Goal: Information Seeking & Learning: Learn about a topic

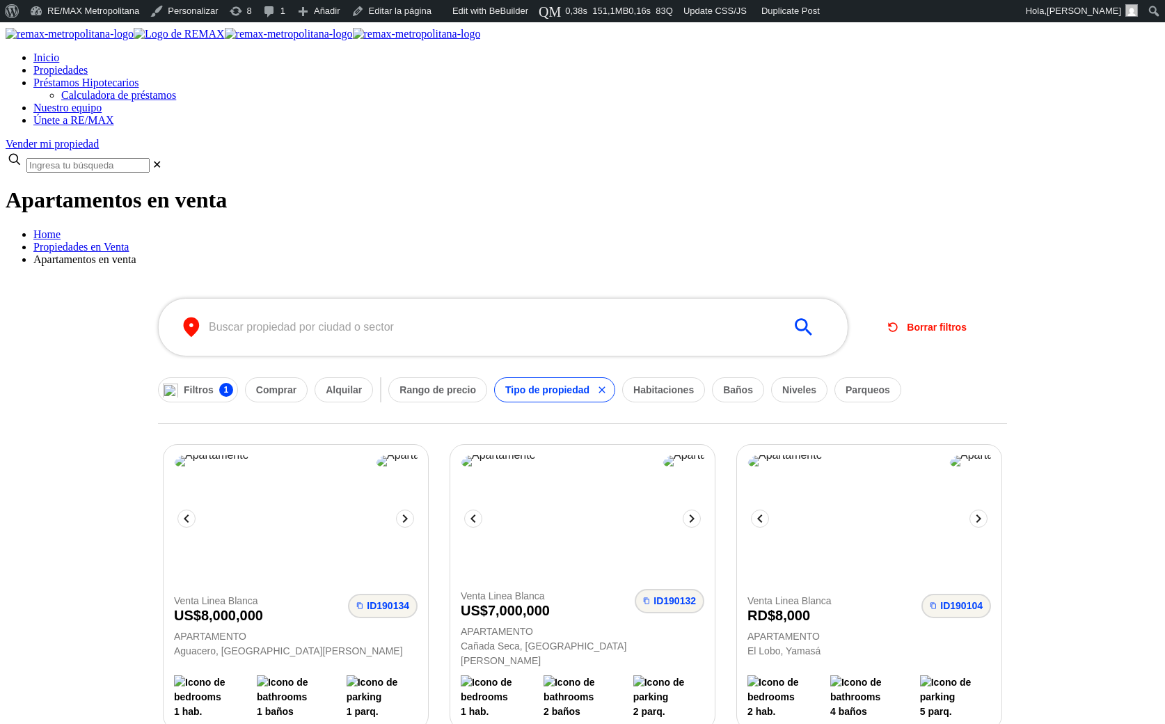
click at [134, 40] on img at bounding box center [70, 34] width 128 height 13
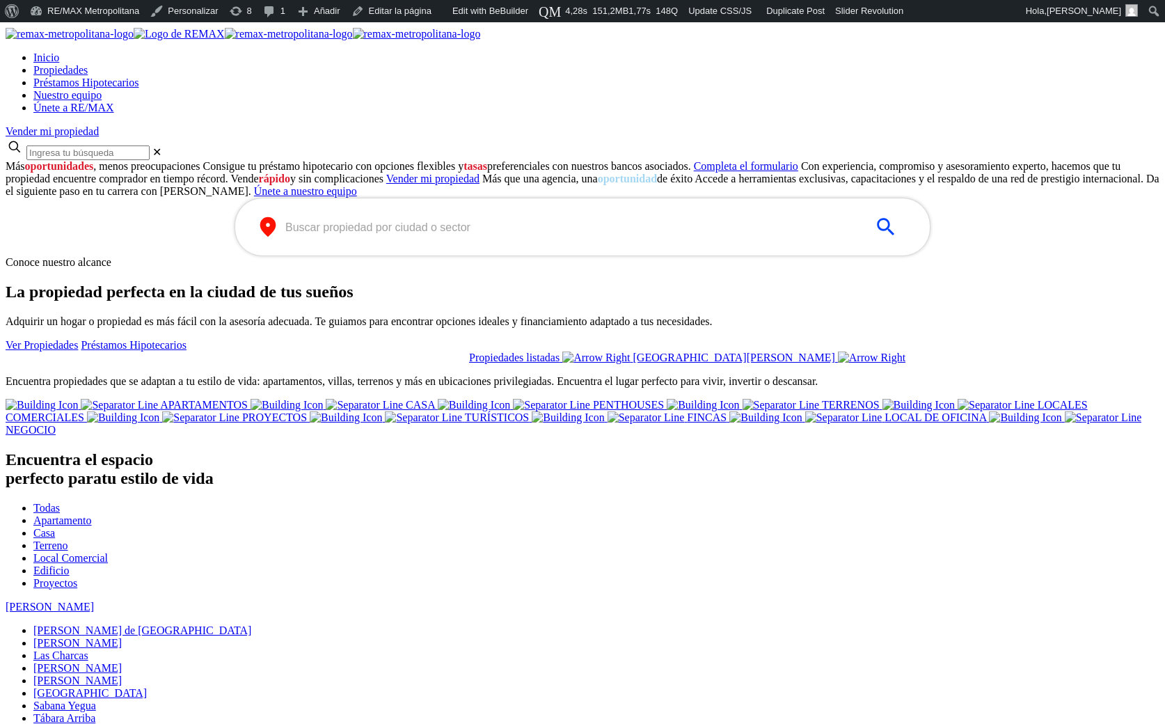
click at [88, 64] on span "Propiedades" at bounding box center [60, 70] width 54 height 12
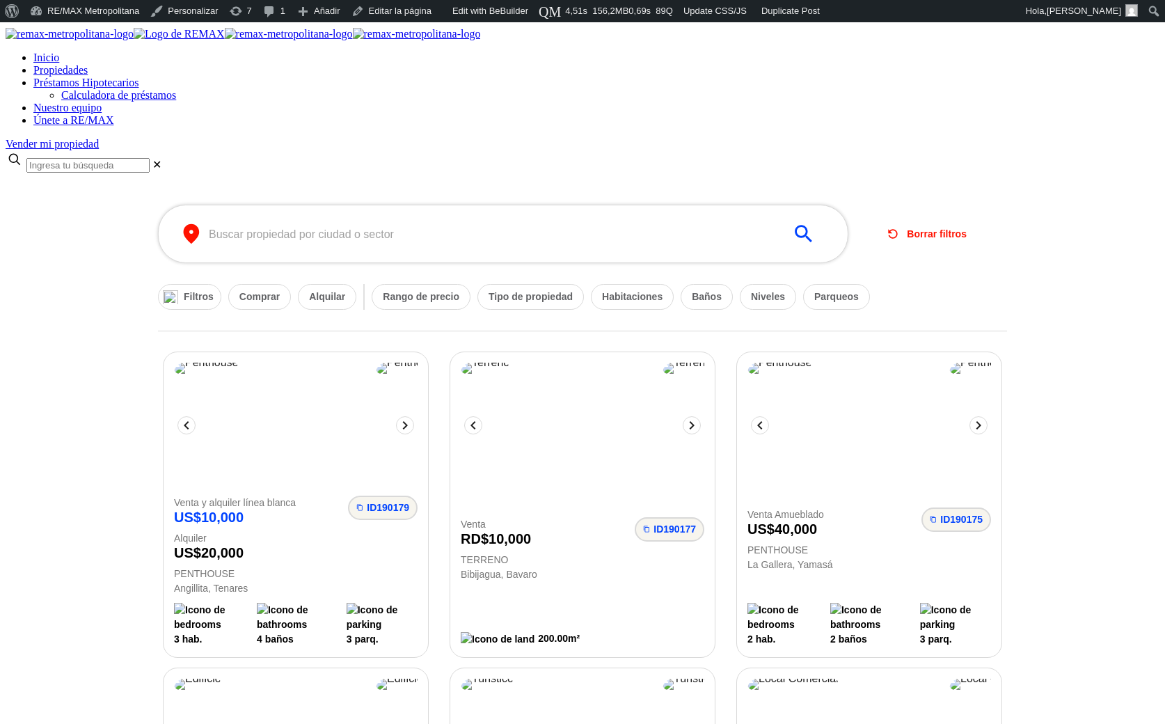
click at [84, 184] on div at bounding box center [583, 184] width 1154 height 0
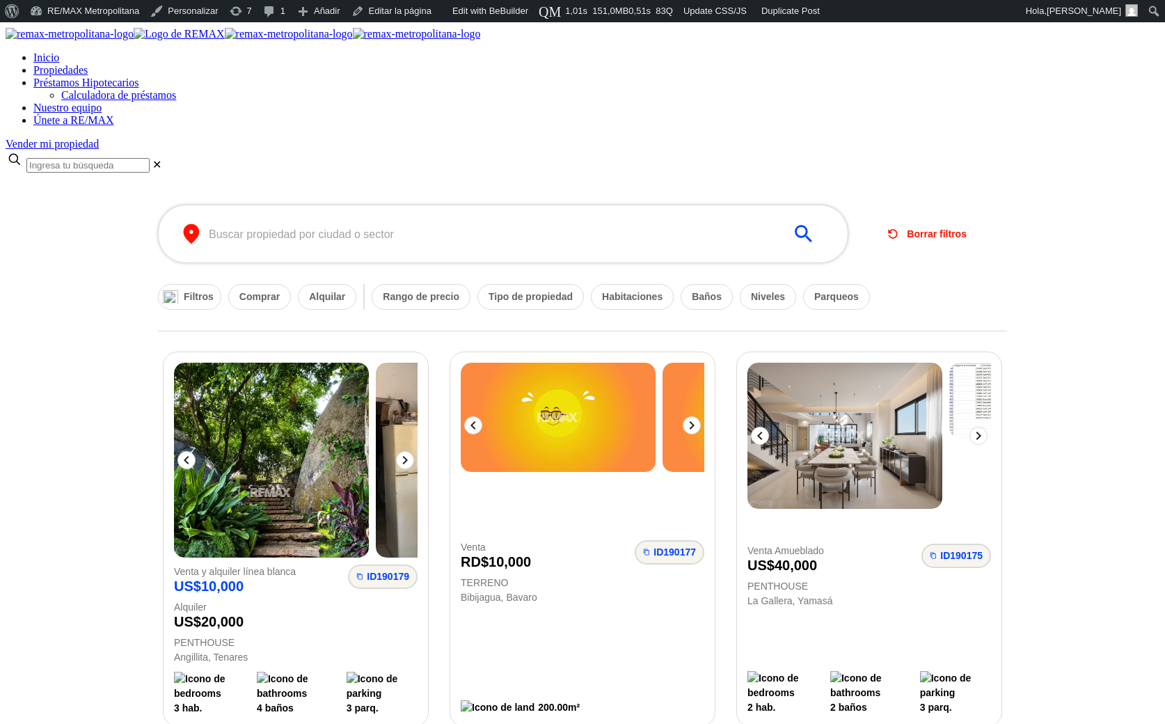
click at [70, 184] on div at bounding box center [583, 184] width 1154 height 0
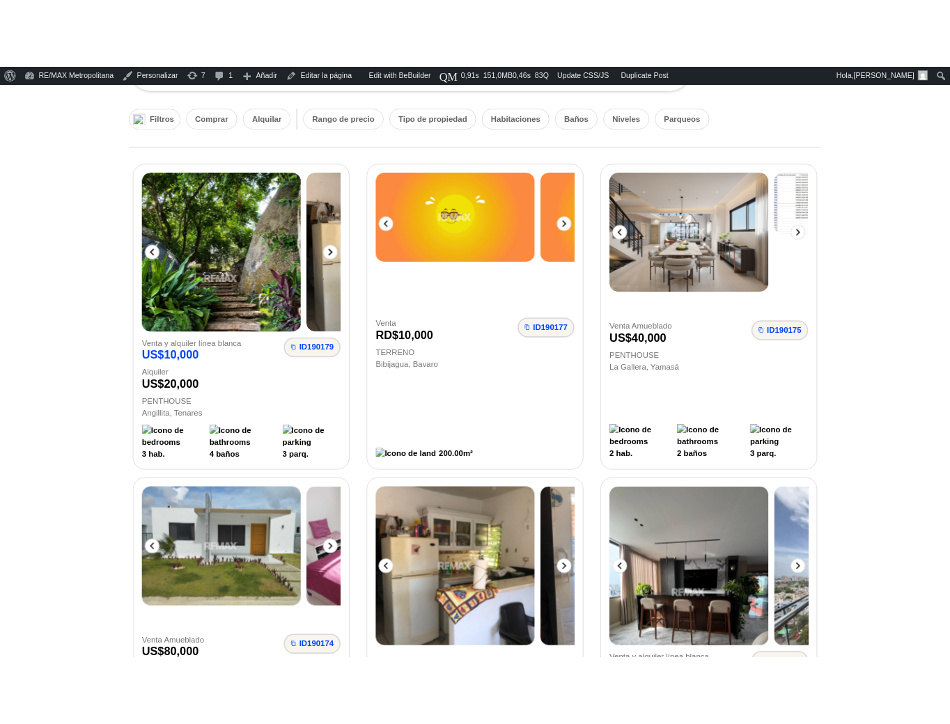
scroll to position [304, 0]
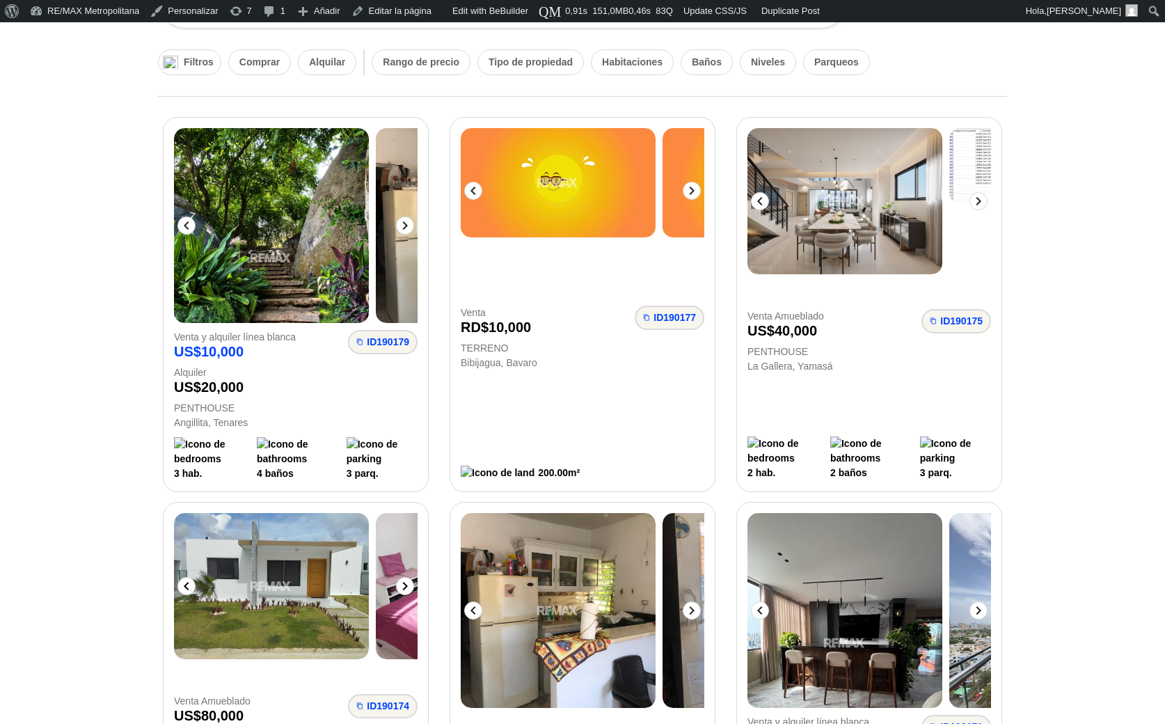
click at [414, 578] on icon at bounding box center [405, 586] width 17 height 17
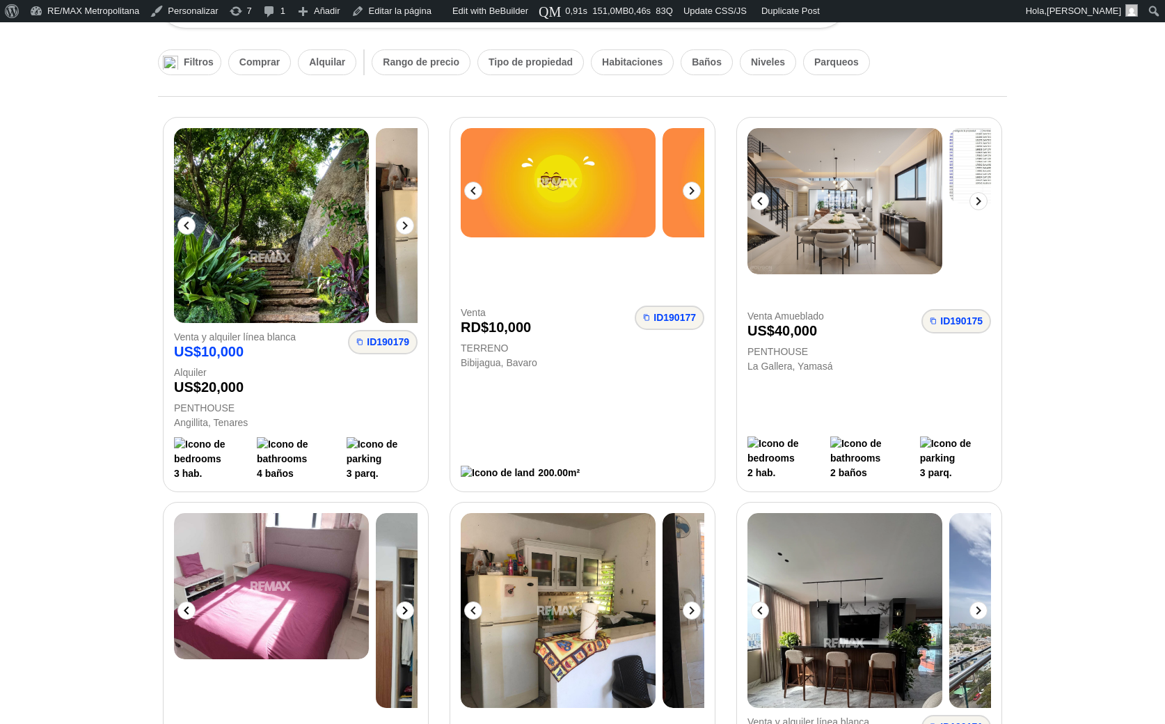
click at [414, 602] on icon at bounding box center [405, 610] width 17 height 17
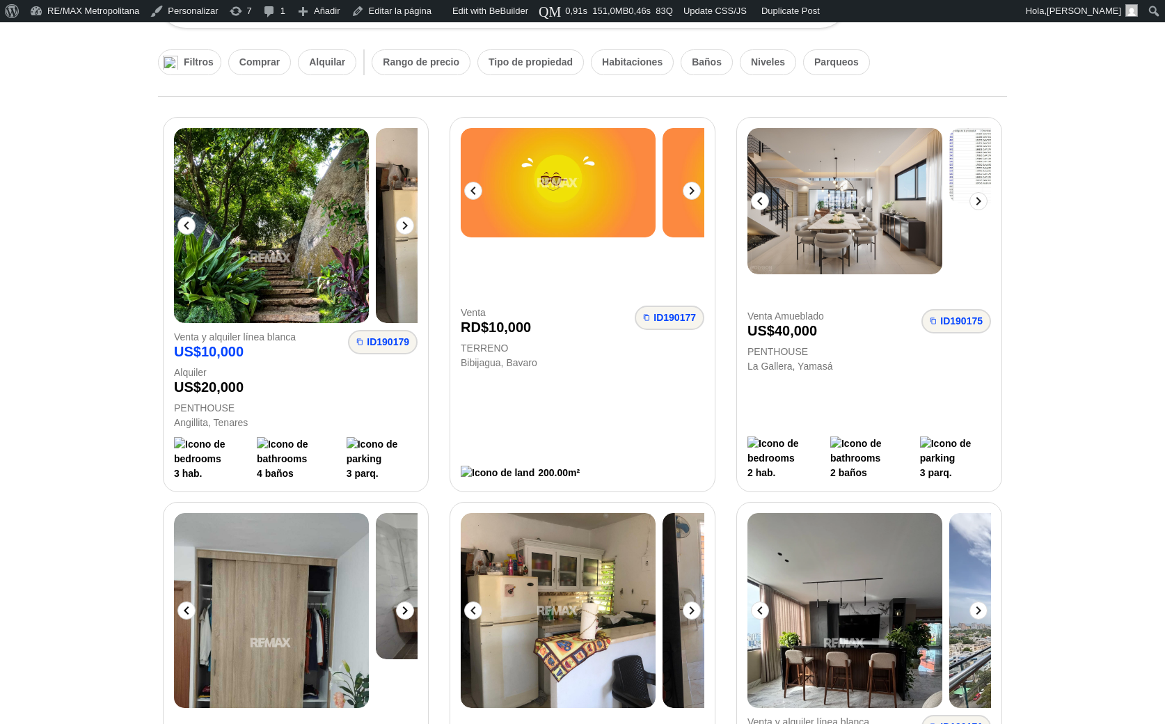
click at [414, 602] on icon at bounding box center [405, 610] width 17 height 17
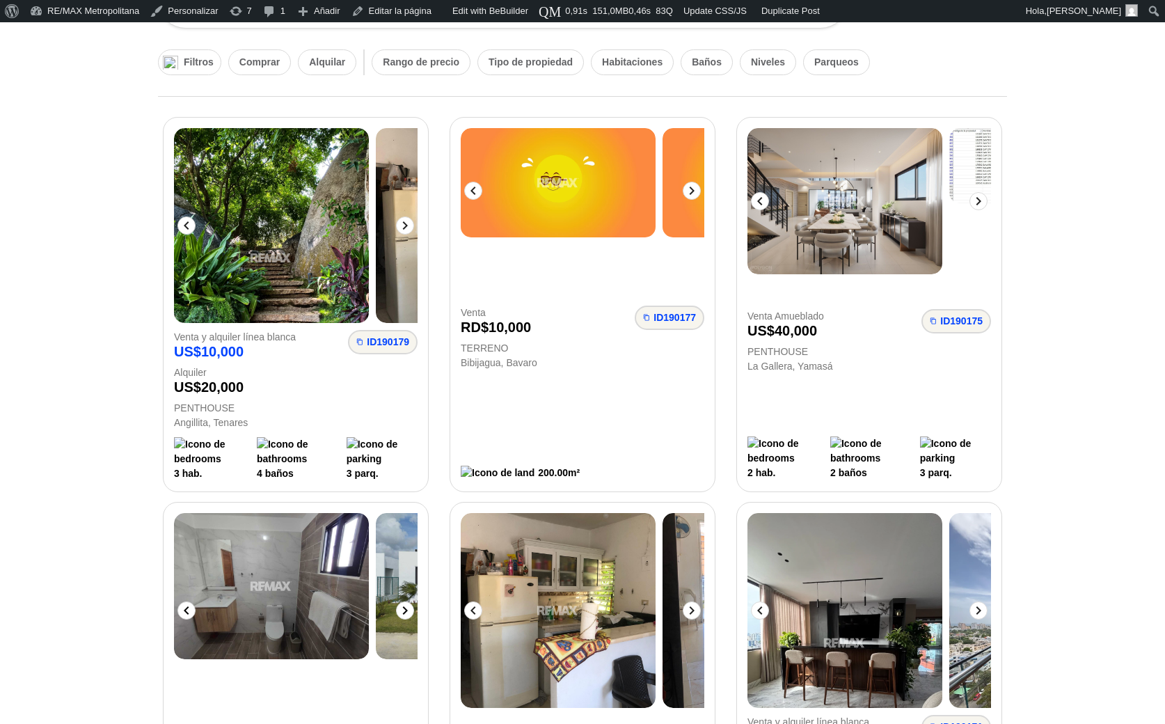
click at [195, 602] on icon at bounding box center [186, 610] width 17 height 17
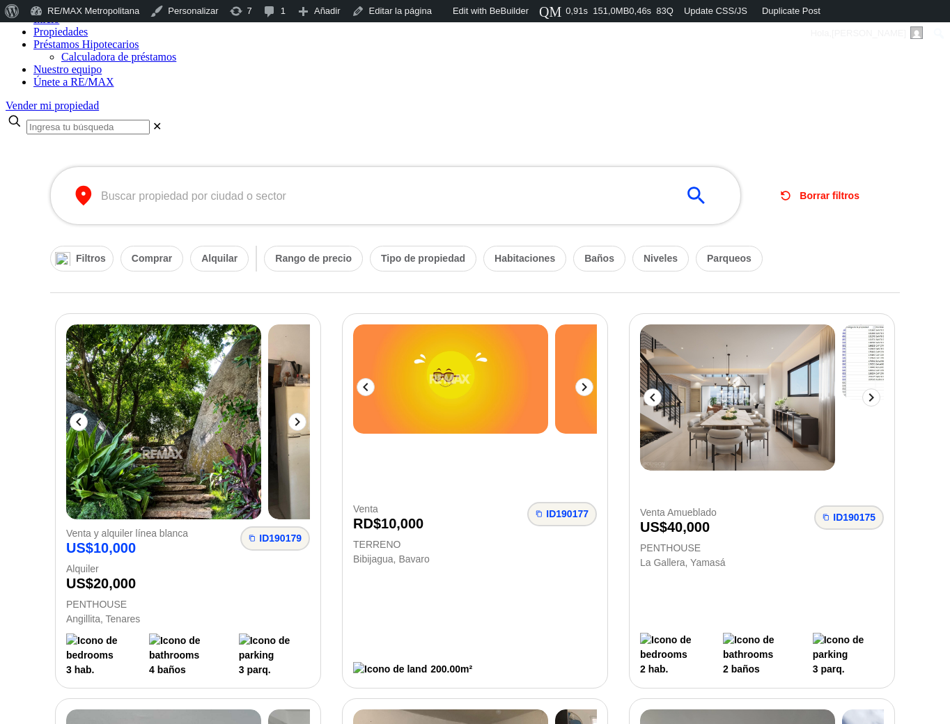
scroll to position [109, 0]
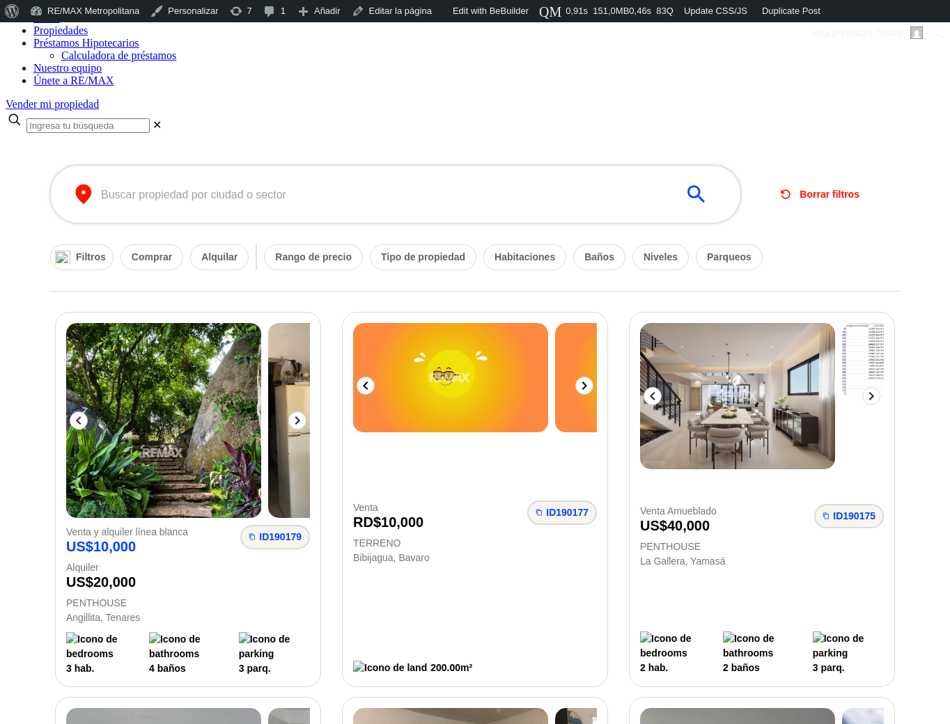
click at [581, 377] on icon at bounding box center [584, 385] width 17 height 17
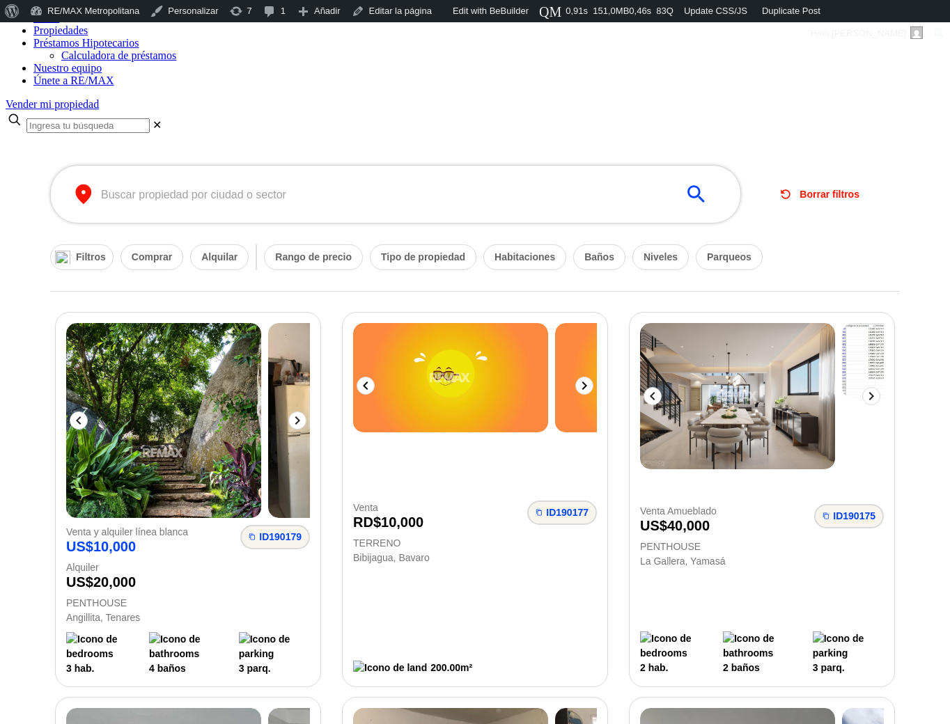
click at [581, 377] on icon at bounding box center [584, 385] width 17 height 17
click at [582, 377] on icon at bounding box center [584, 385] width 17 height 17
click at [869, 392] on icon at bounding box center [871, 396] width 5 height 8
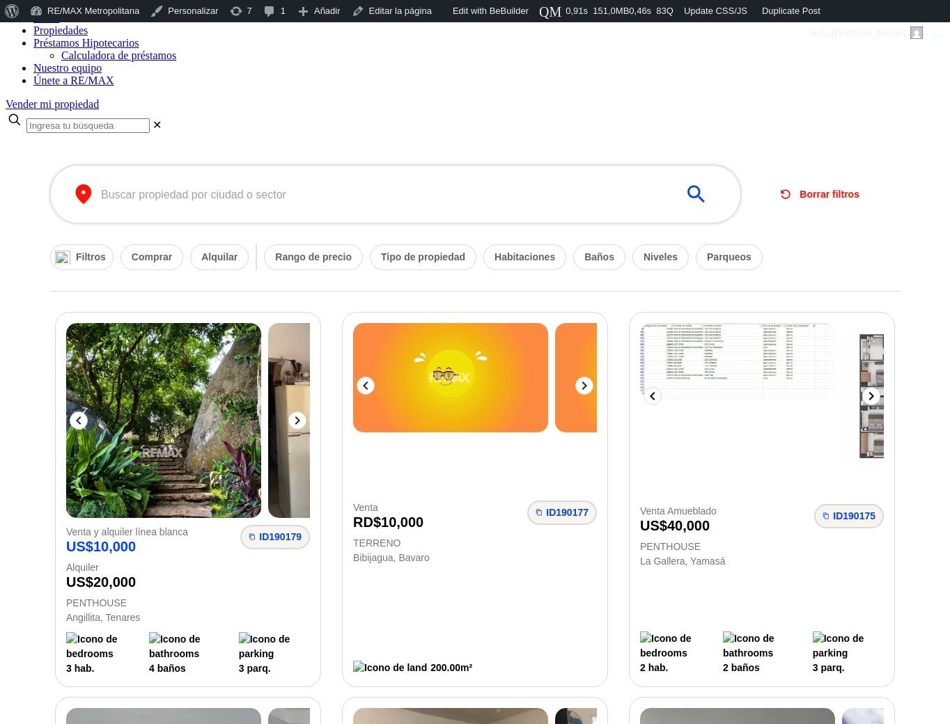
click at [767, 323] on img at bounding box center [737, 361] width 195 height 76
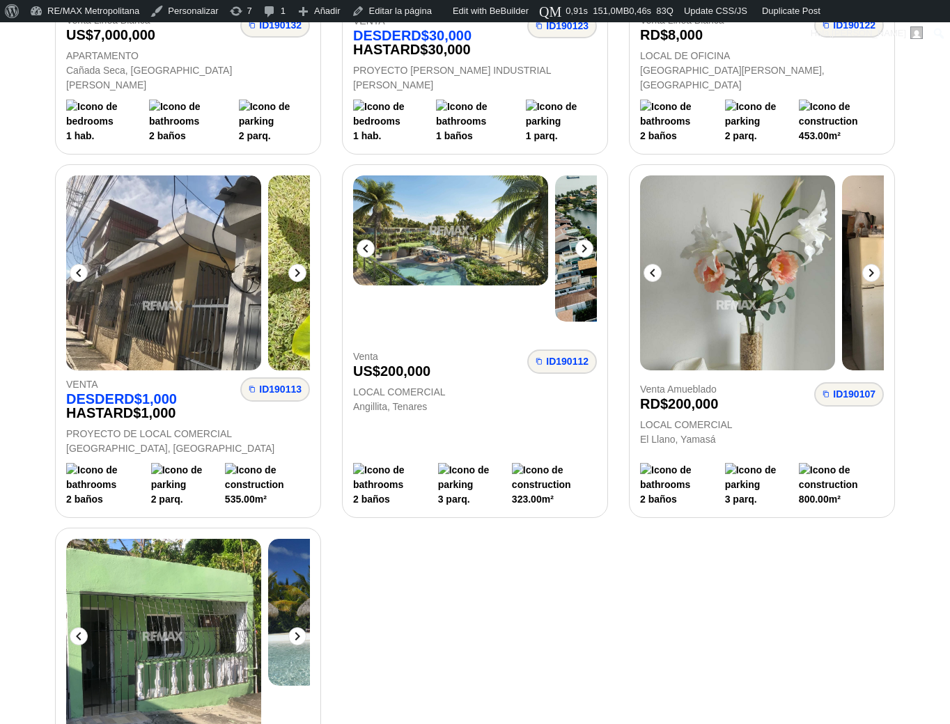
scroll to position [1672, 0]
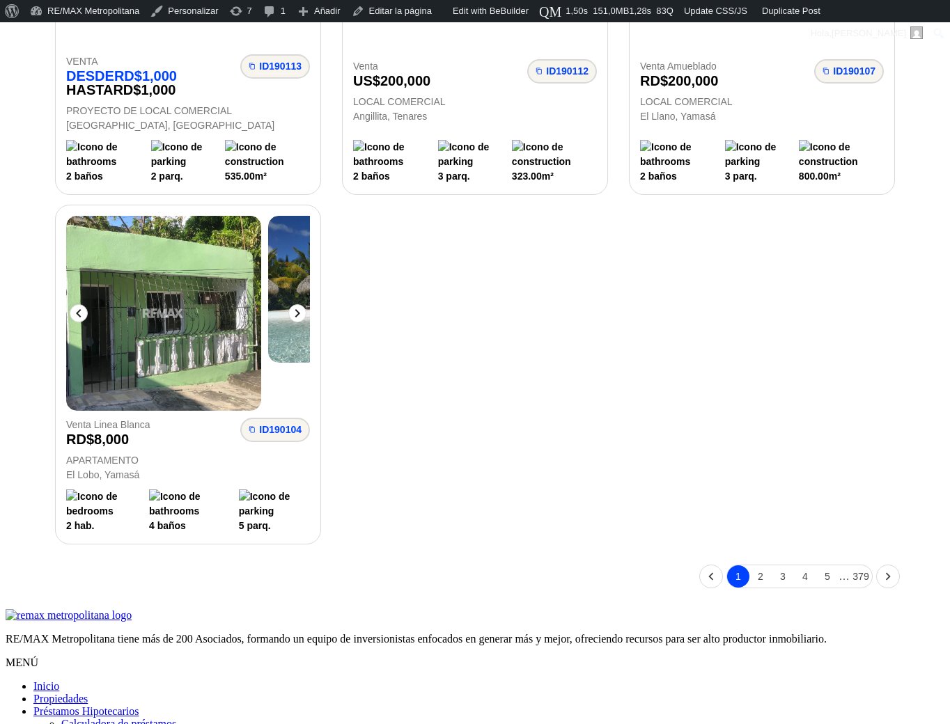
scroll to position [1720, 0]
click at [300, 318] on icon at bounding box center [297, 314] width 5 height 8
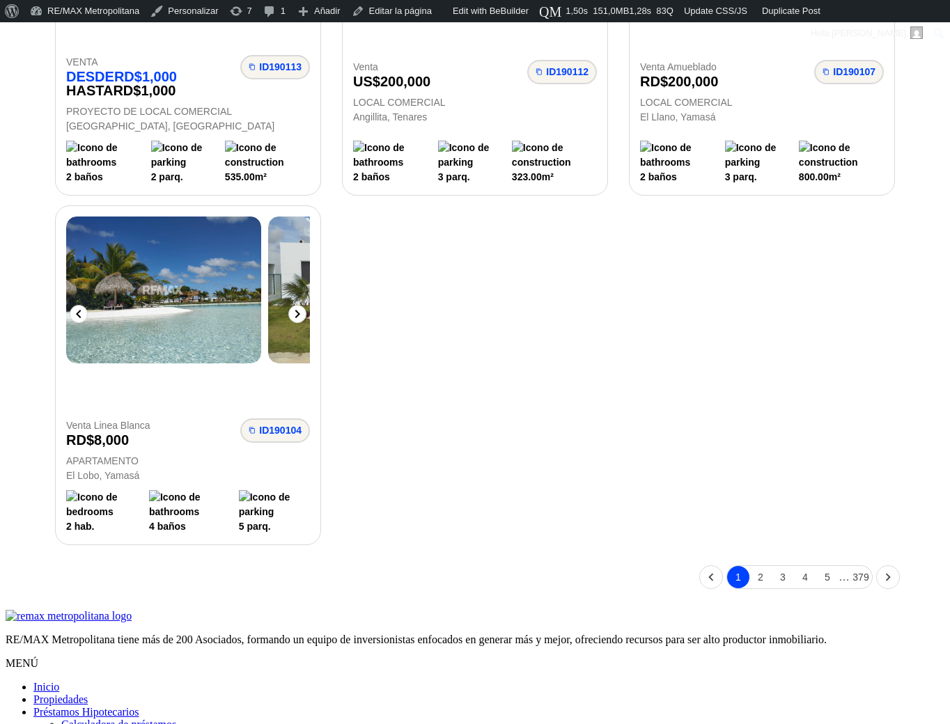
click at [300, 318] on icon at bounding box center [297, 314] width 5 height 8
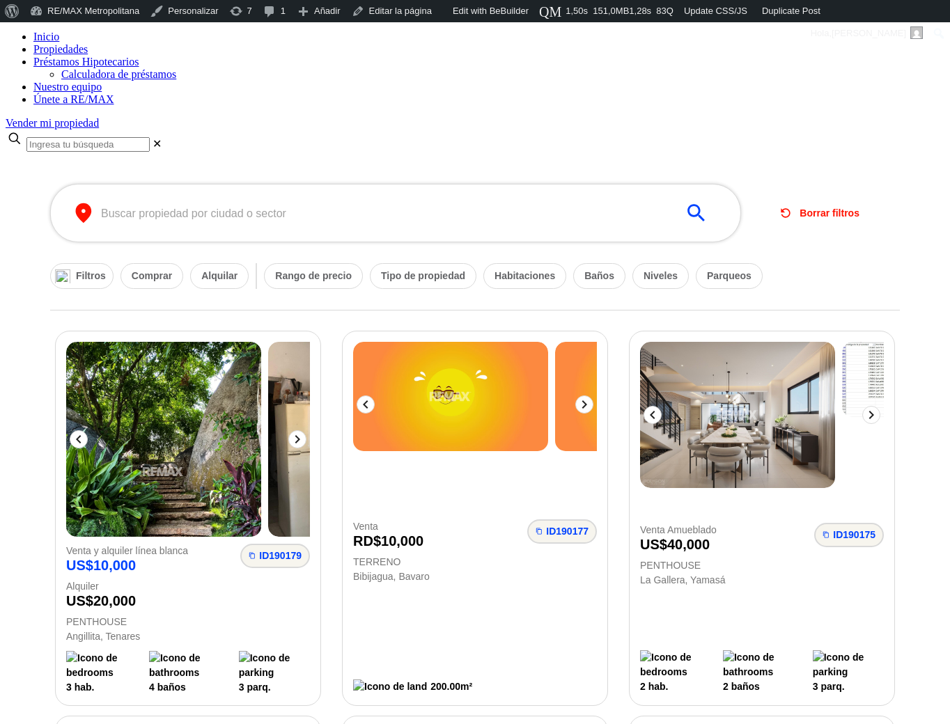
scroll to position [25, 0]
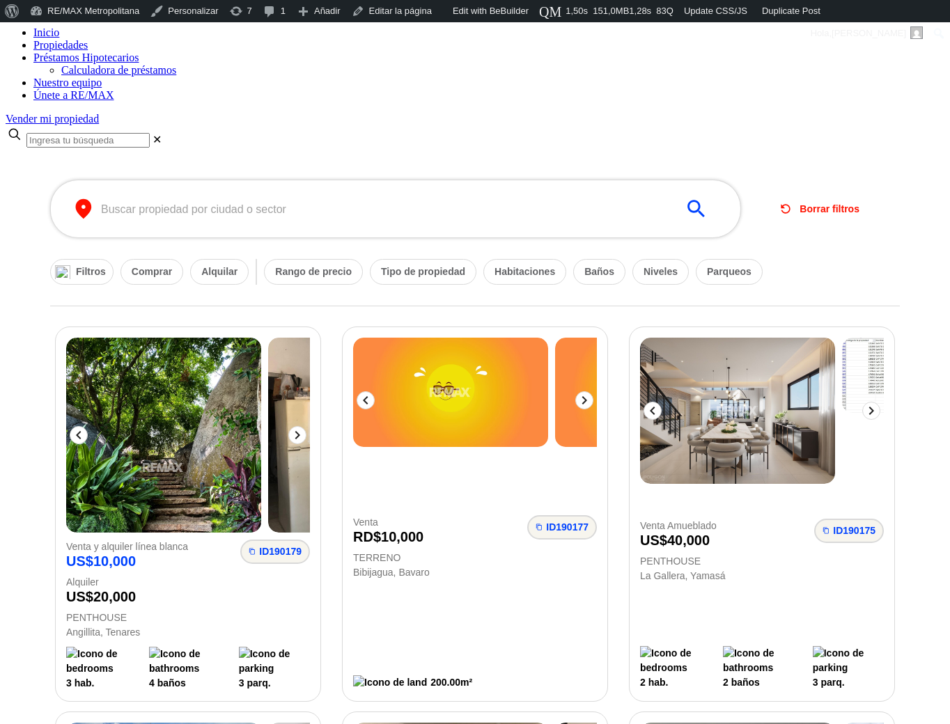
click at [100, 259] on button "Filtros" at bounding box center [81, 272] width 63 height 26
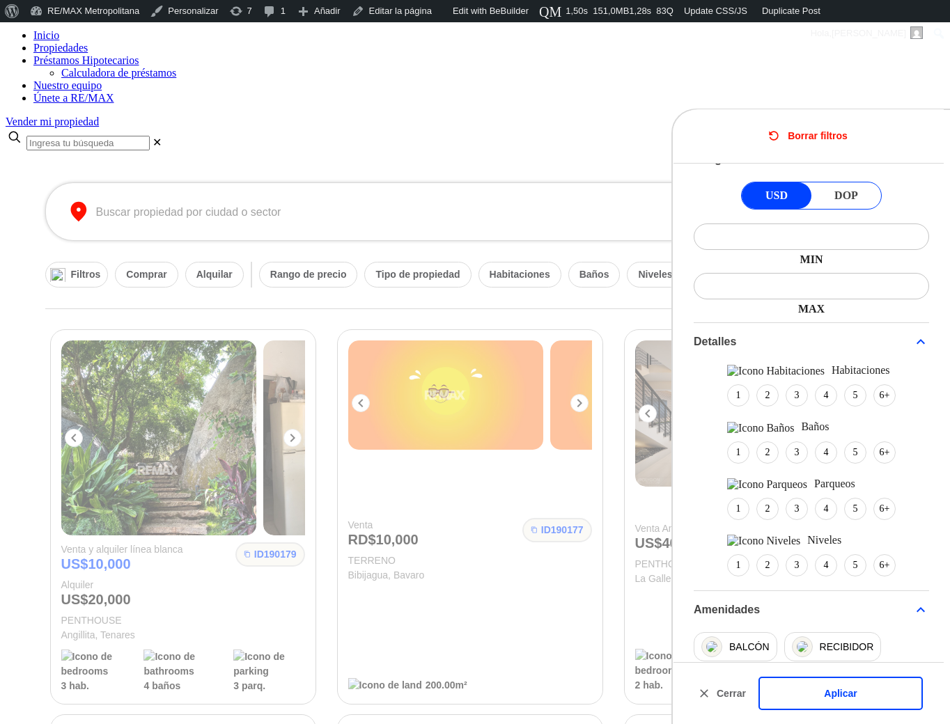
scroll to position [552, 0]
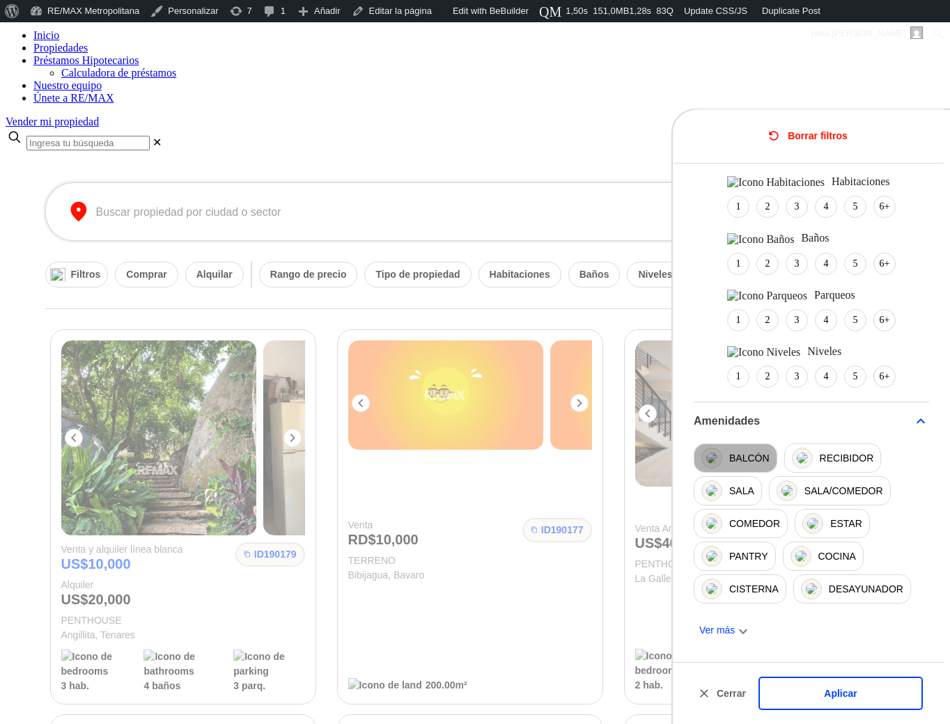
click at [740, 464] on button "Balcón" at bounding box center [735, 457] width 84 height 29
click at [815, 693] on button "Aplicar" at bounding box center [840, 694] width 164 height 34
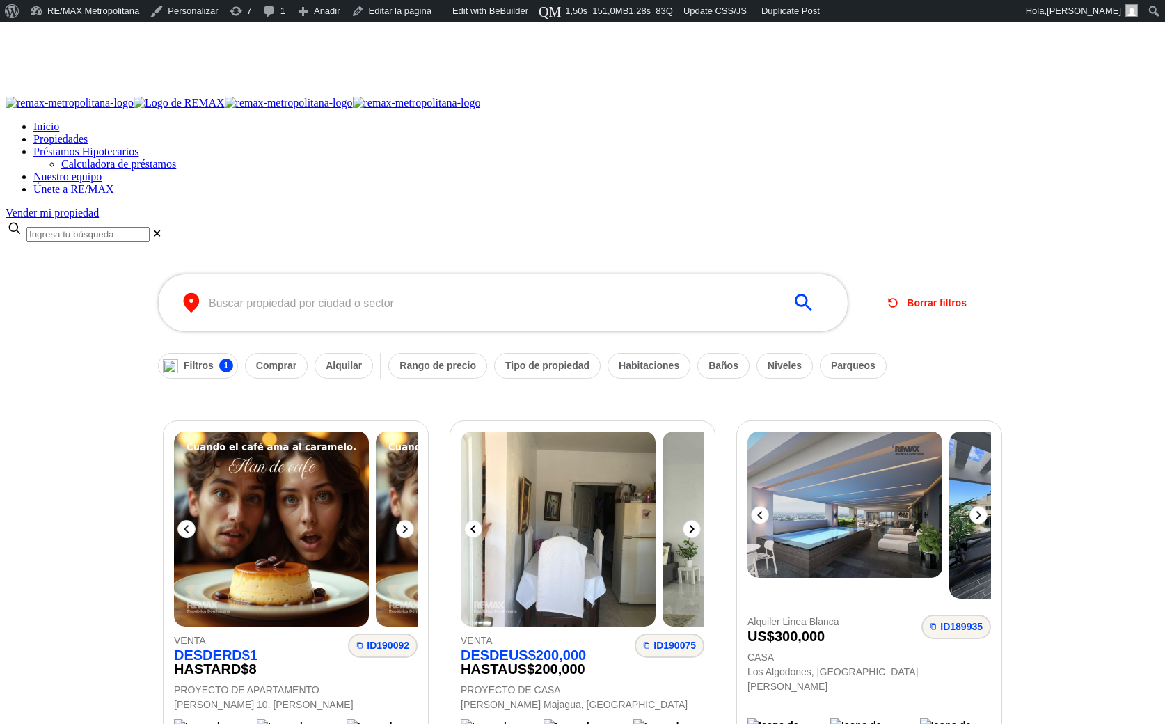
scroll to position [0, 0]
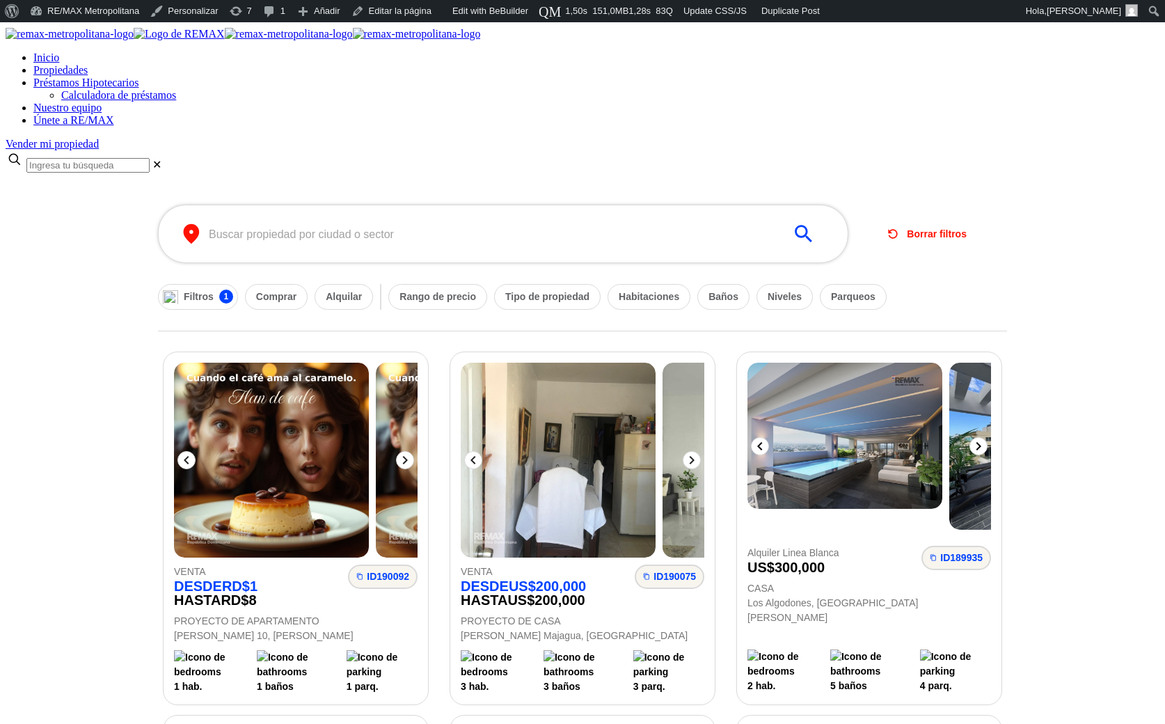
click at [949, 438] on icon at bounding box center [979, 446] width 17 height 17
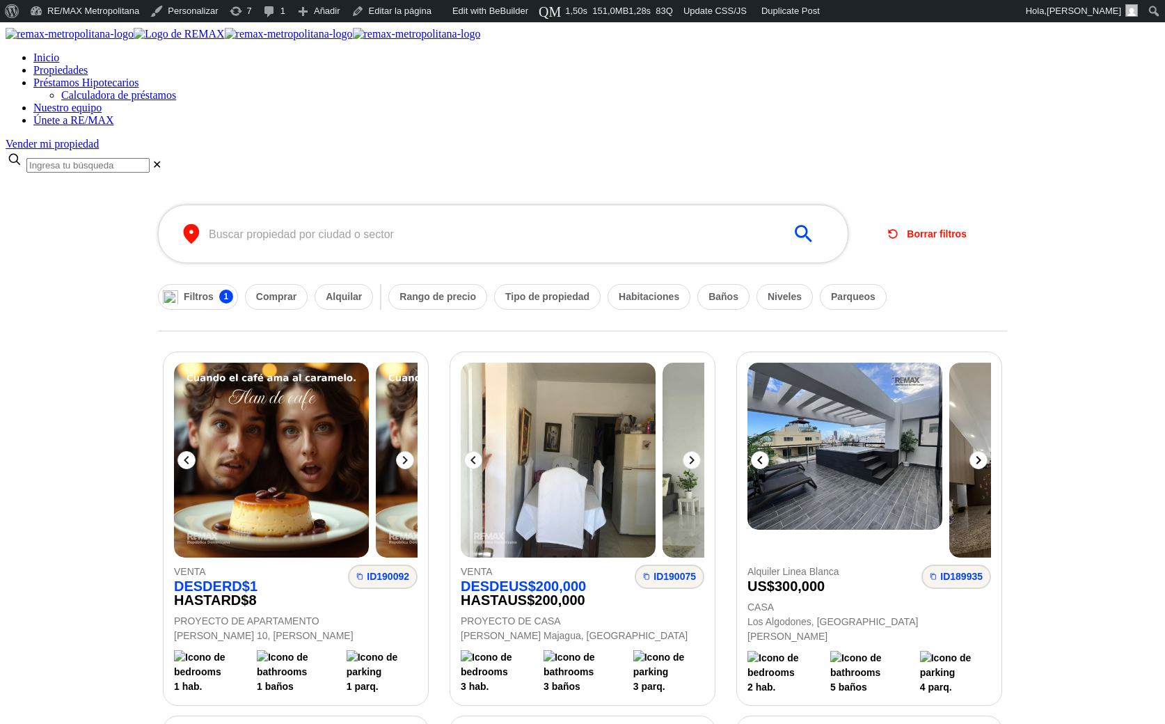
click at [949, 452] on icon at bounding box center [979, 460] width 17 height 17
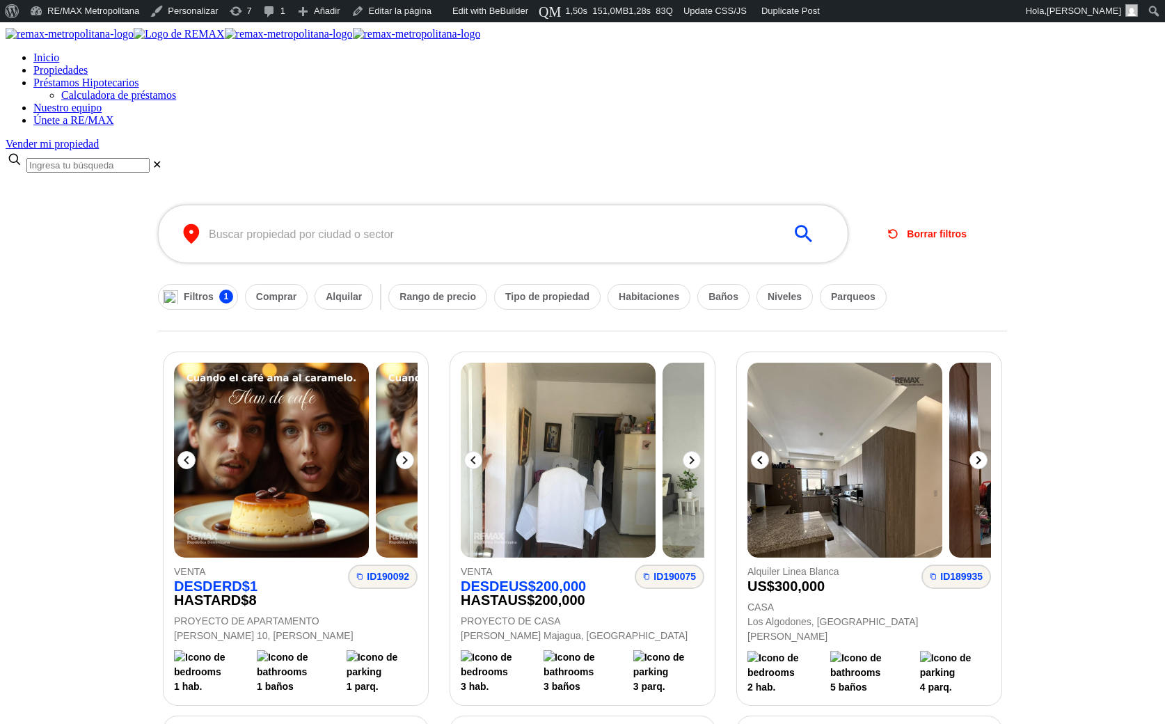
click at [949, 452] on icon at bounding box center [979, 460] width 17 height 17
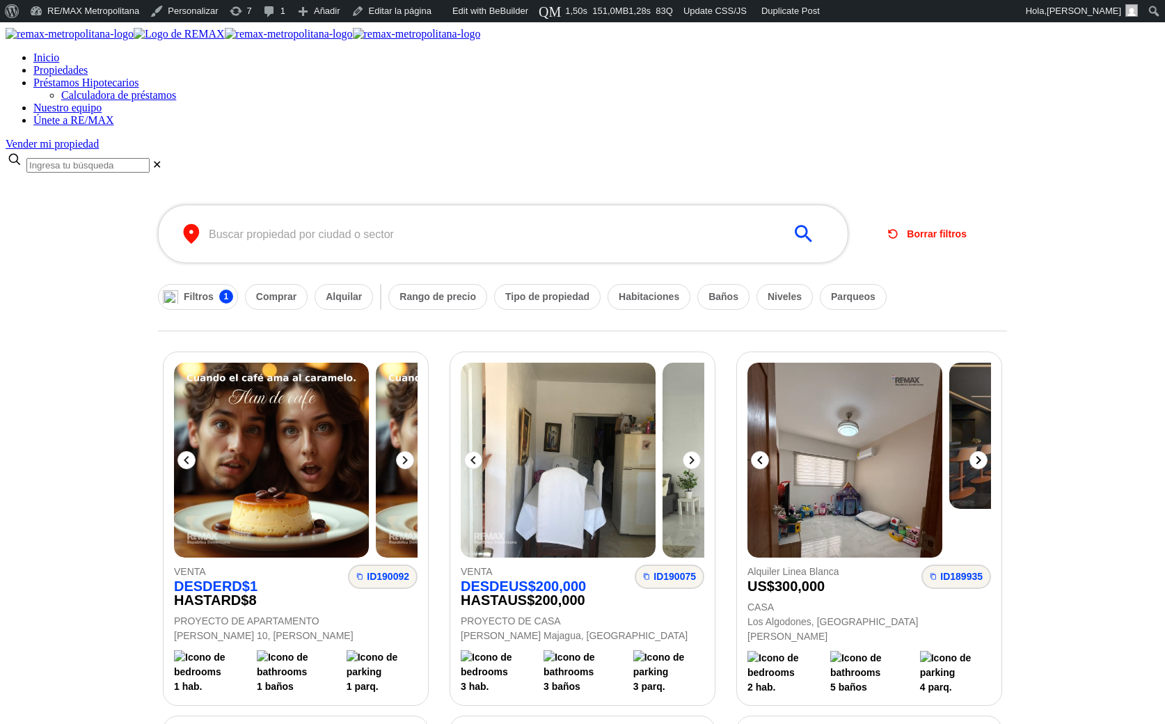
click at [949, 452] on icon at bounding box center [979, 460] width 17 height 17
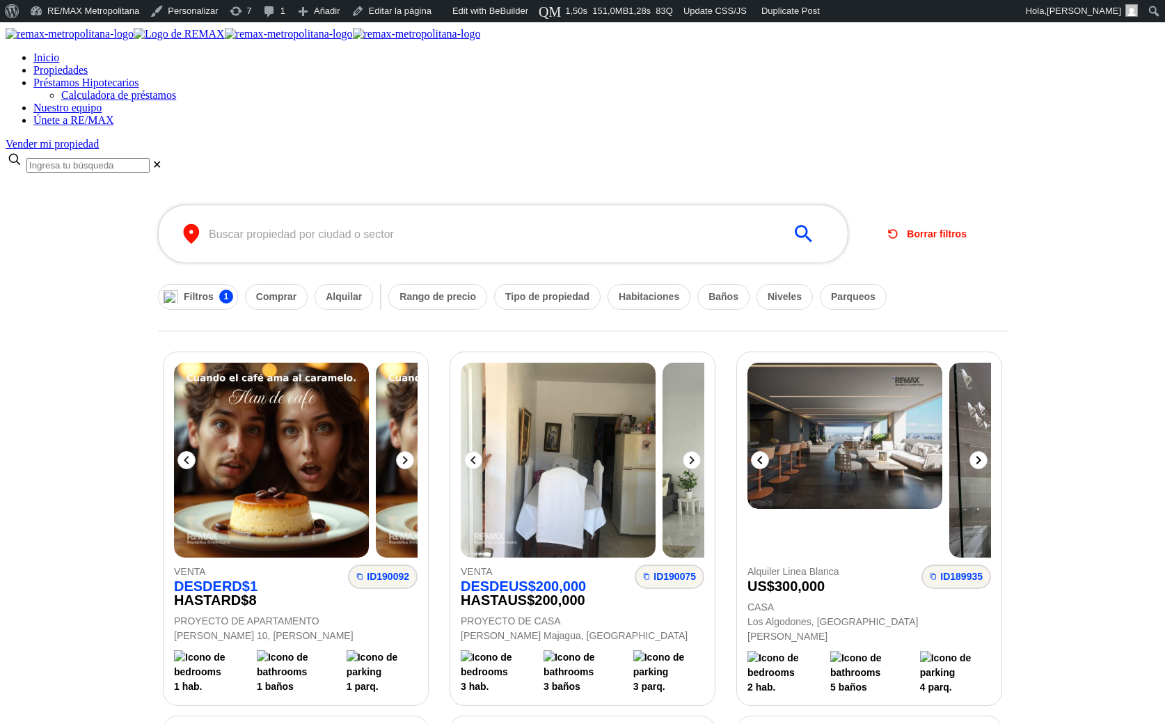
click at [949, 452] on icon at bounding box center [979, 460] width 17 height 17
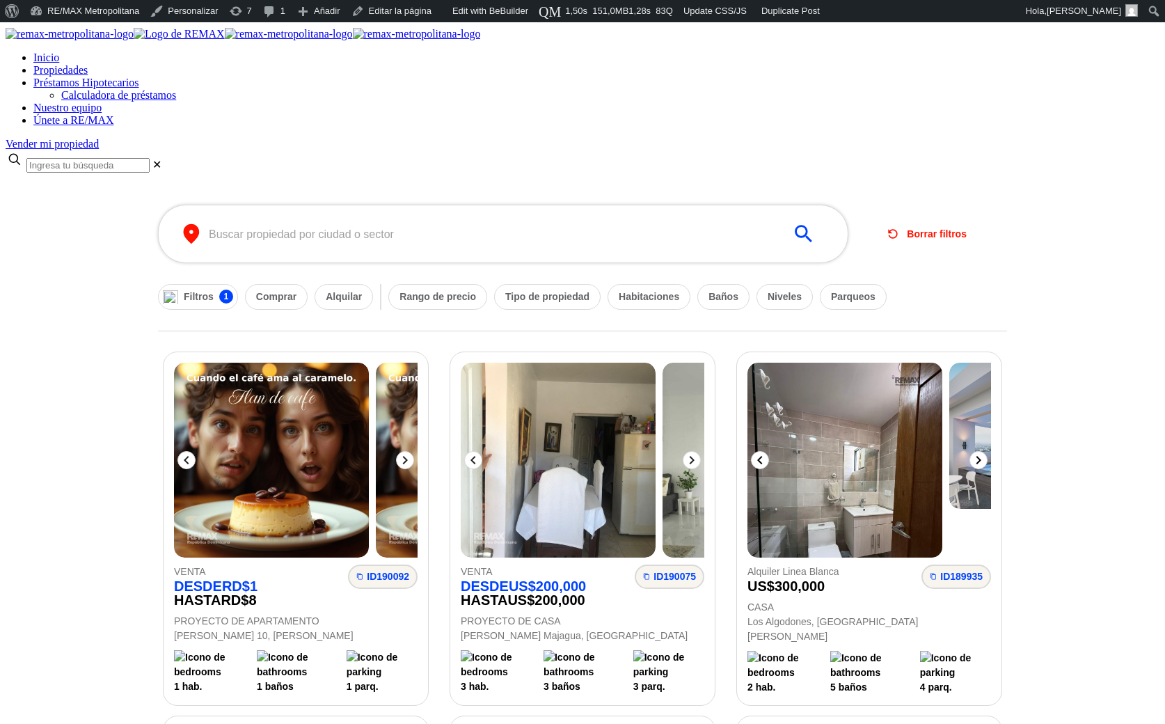
click at [949, 452] on icon at bounding box center [979, 460] width 17 height 17
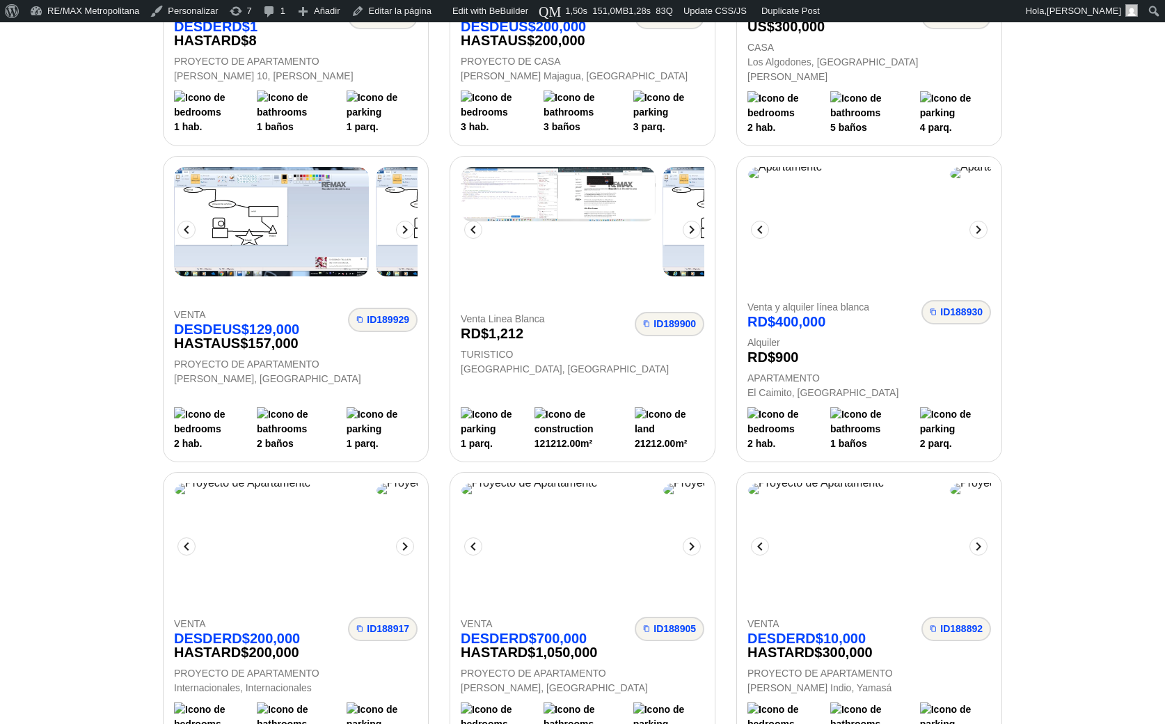
scroll to position [623, 0]
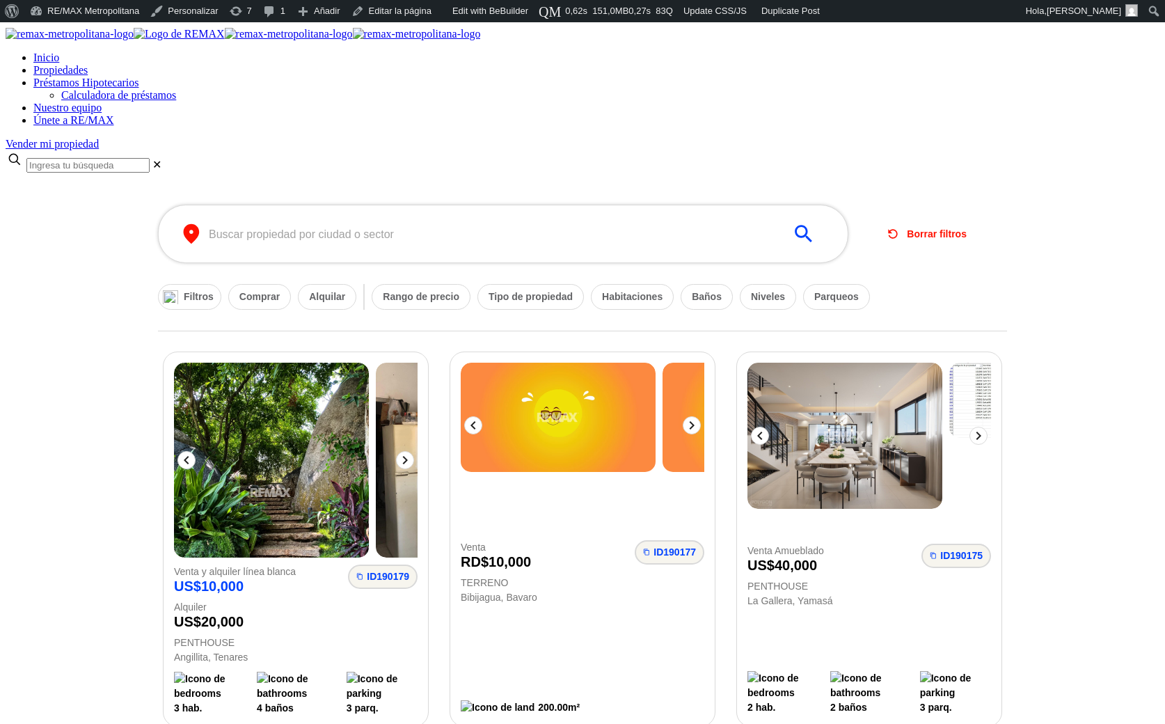
click at [81, 184] on div at bounding box center [583, 184] width 1154 height 0
